Goal: Find specific page/section: Find specific page/section

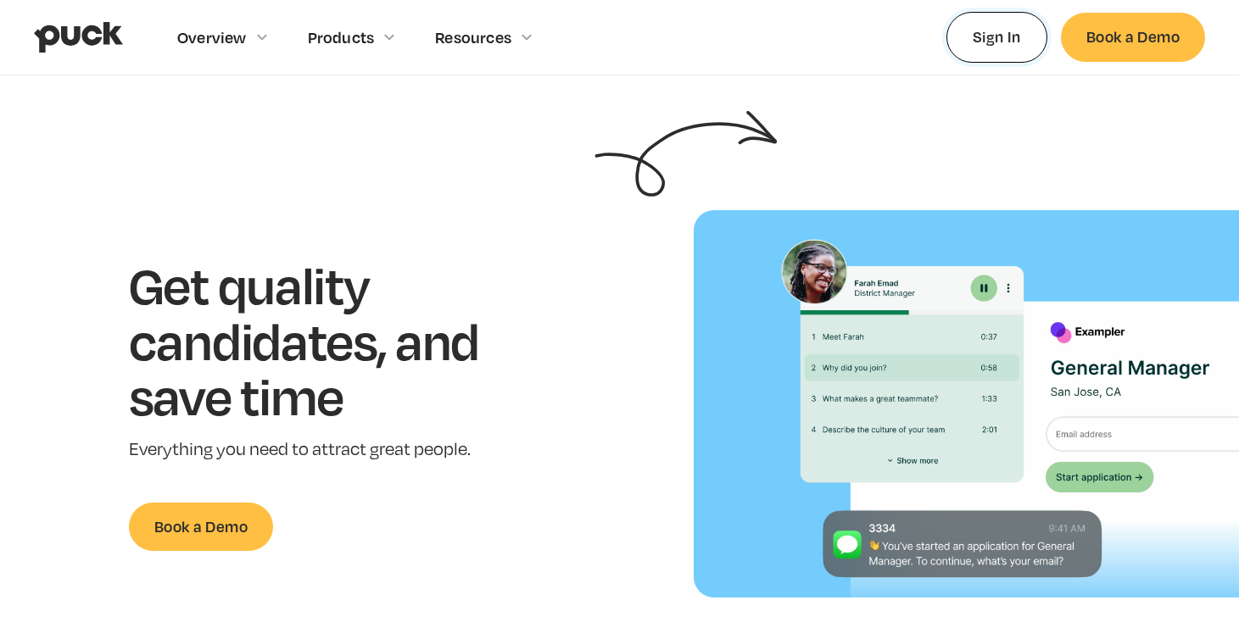
click at [977, 42] on link "Sign In" at bounding box center [996, 37] width 101 height 50
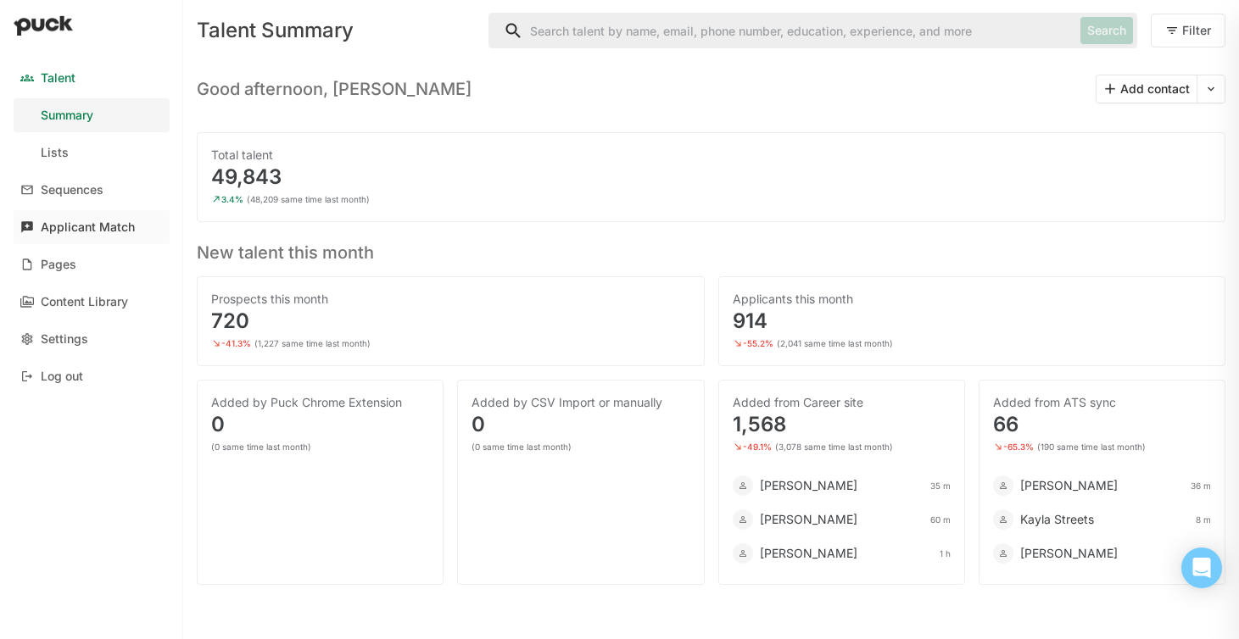
click at [104, 226] on div "Applicant Match" at bounding box center [88, 227] width 94 height 14
